Goal: Find specific page/section

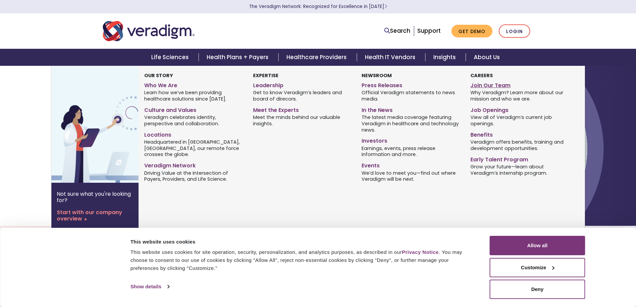
click at [484, 85] on link "Join Our Team" at bounding box center [519, 84] width 98 height 10
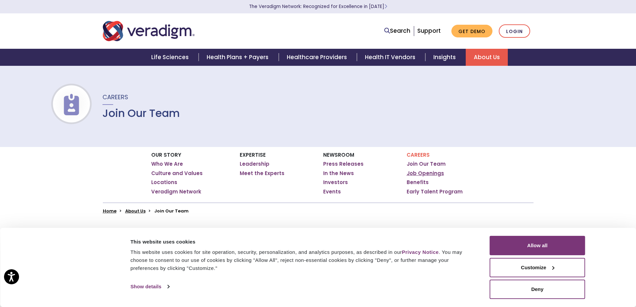
click at [428, 174] on link "Job Openings" at bounding box center [424, 173] width 37 height 7
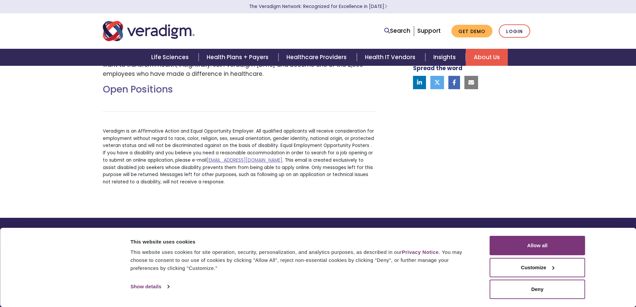
scroll to position [267, 0]
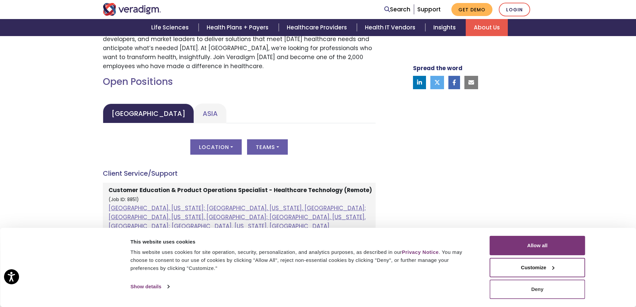
click at [543, 291] on button "Deny" at bounding box center [537, 288] width 95 height 19
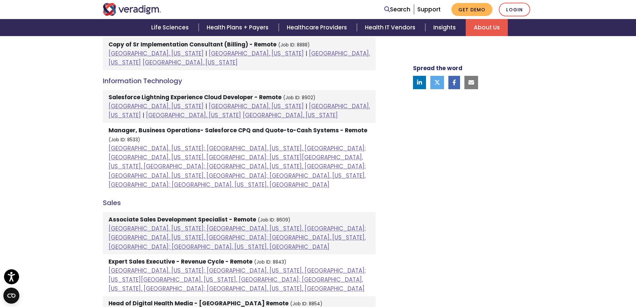
scroll to position [283, 0]
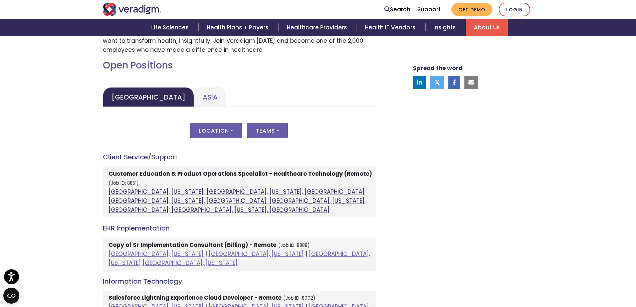
click at [151, 195] on link "Atlanta, Georgia; Orlando, Florida, United States; Phoenix, Arizona, United Sta…" at bounding box center [236, 201] width 257 height 26
